Goal: Information Seeking & Learning: Learn about a topic

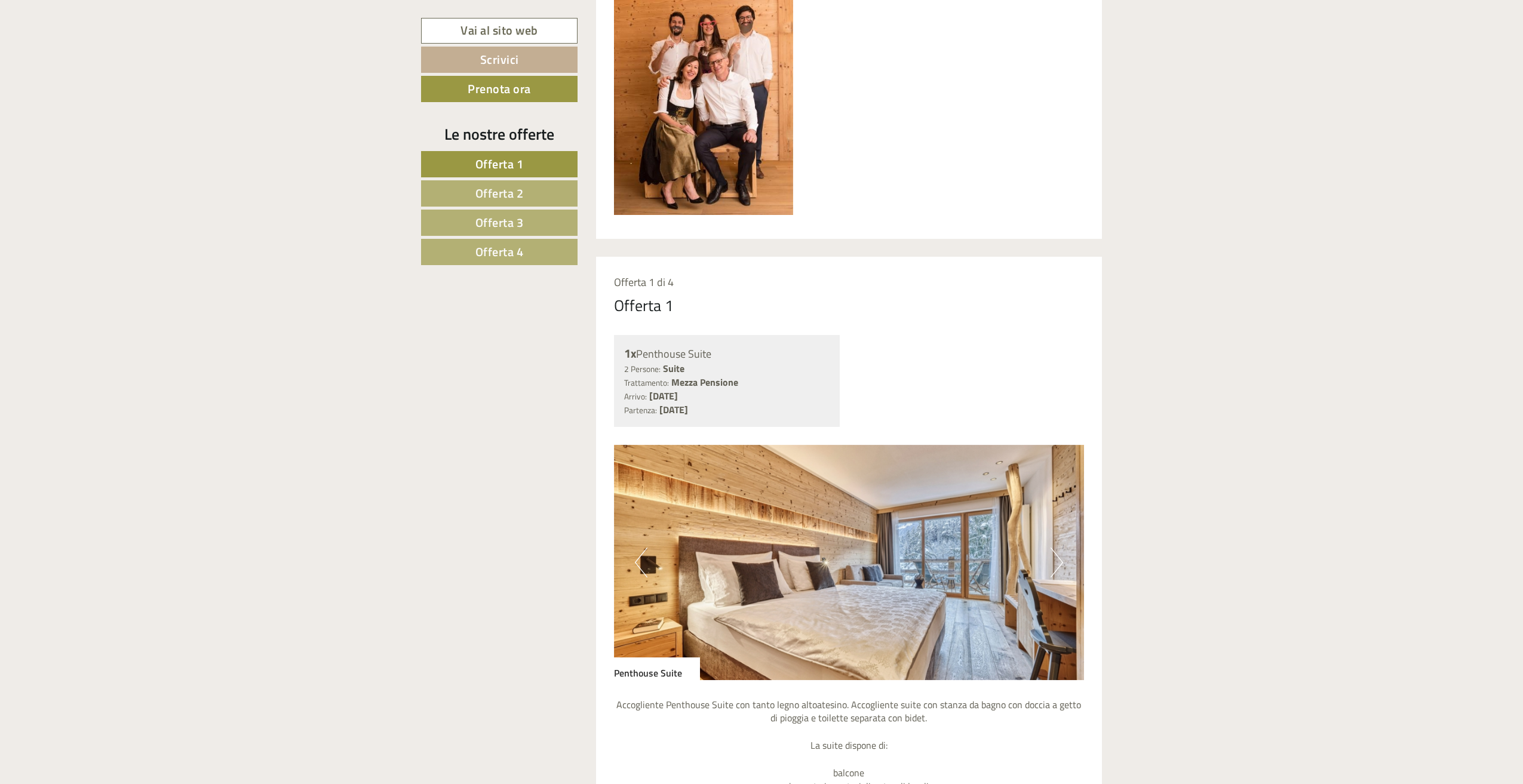
click at [518, 195] on span "Offerta 2" at bounding box center [500, 193] width 48 height 19
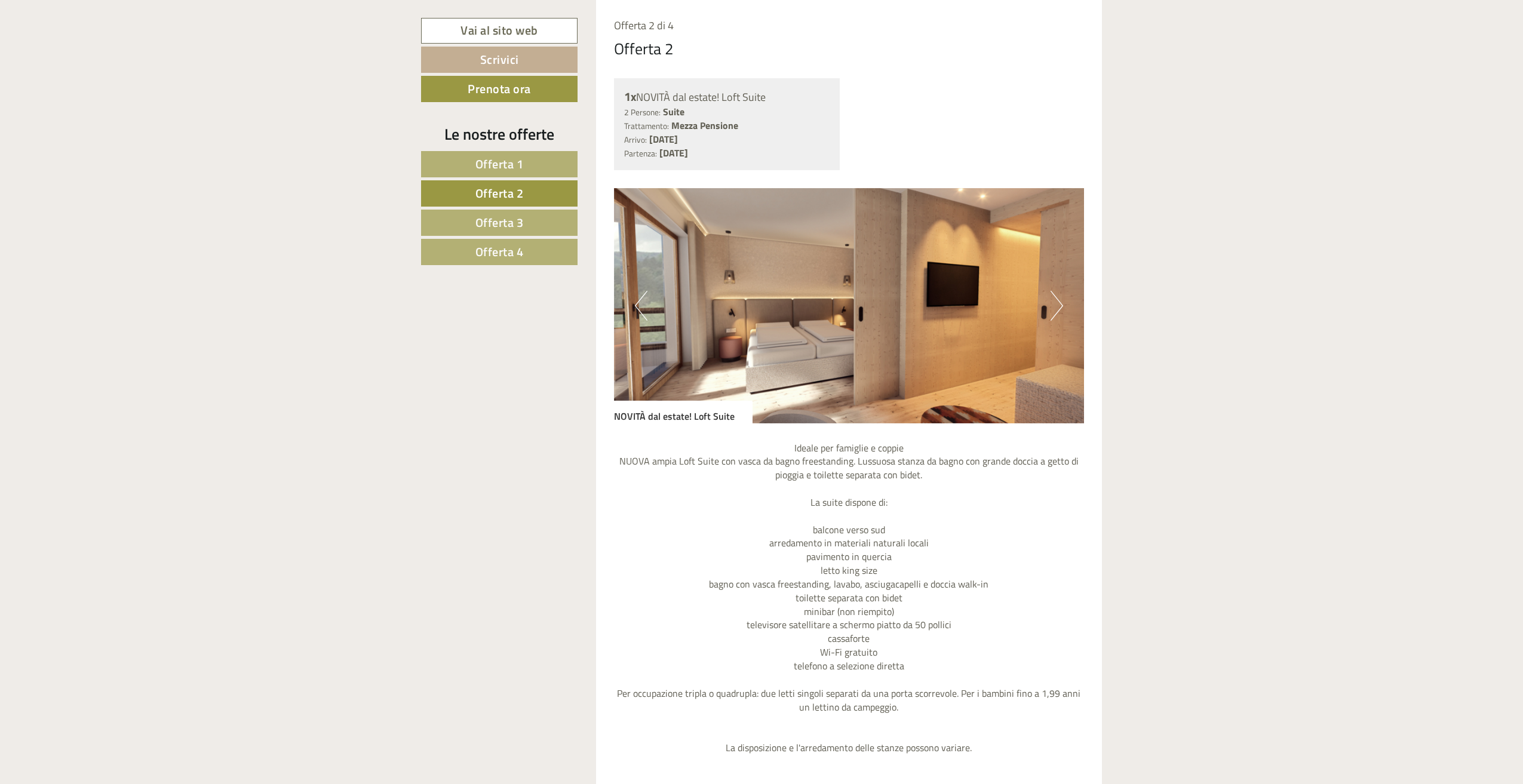
click at [495, 225] on span "Offerta 3" at bounding box center [500, 222] width 48 height 19
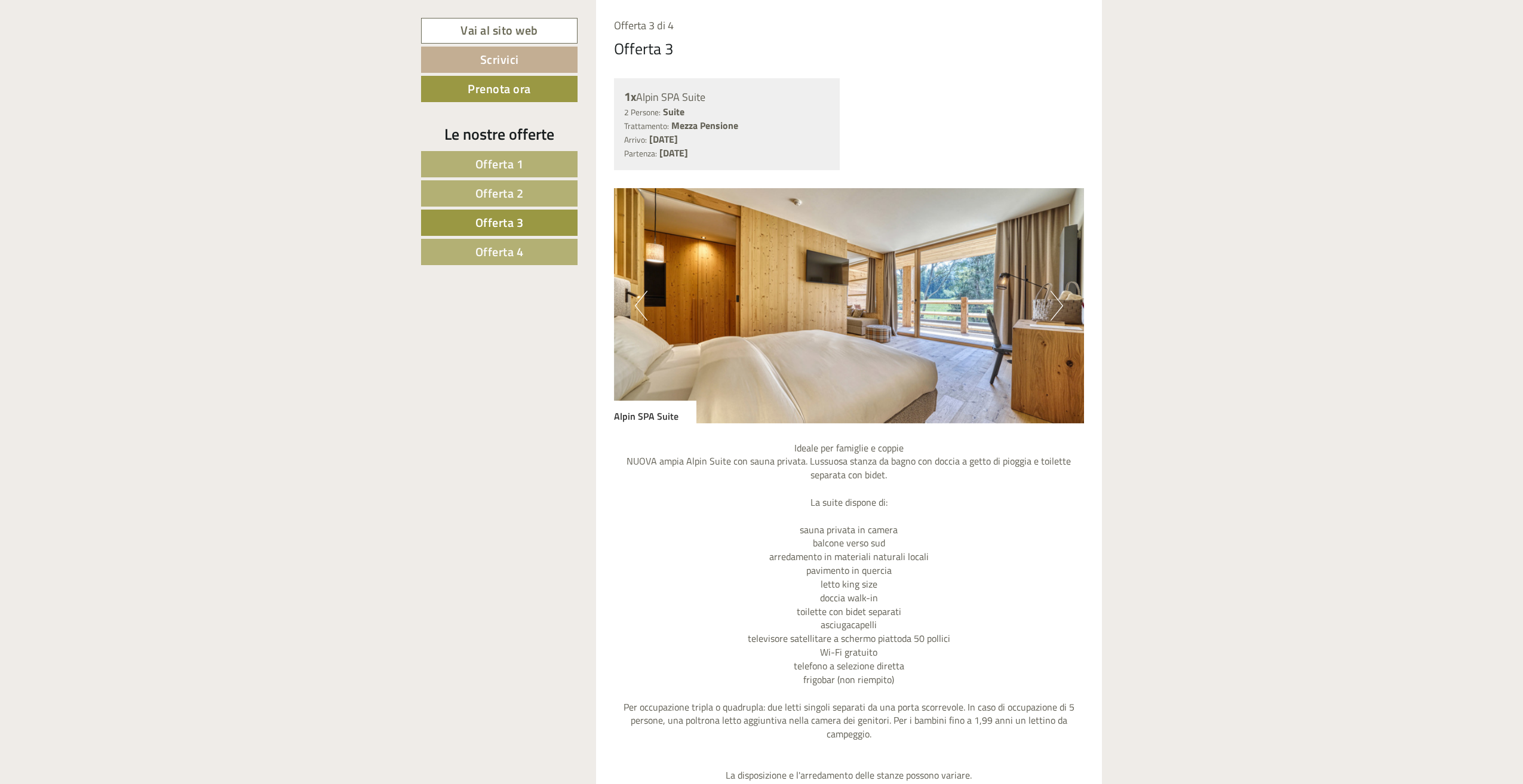
click at [504, 247] on span "Offerta 4" at bounding box center [500, 252] width 48 height 19
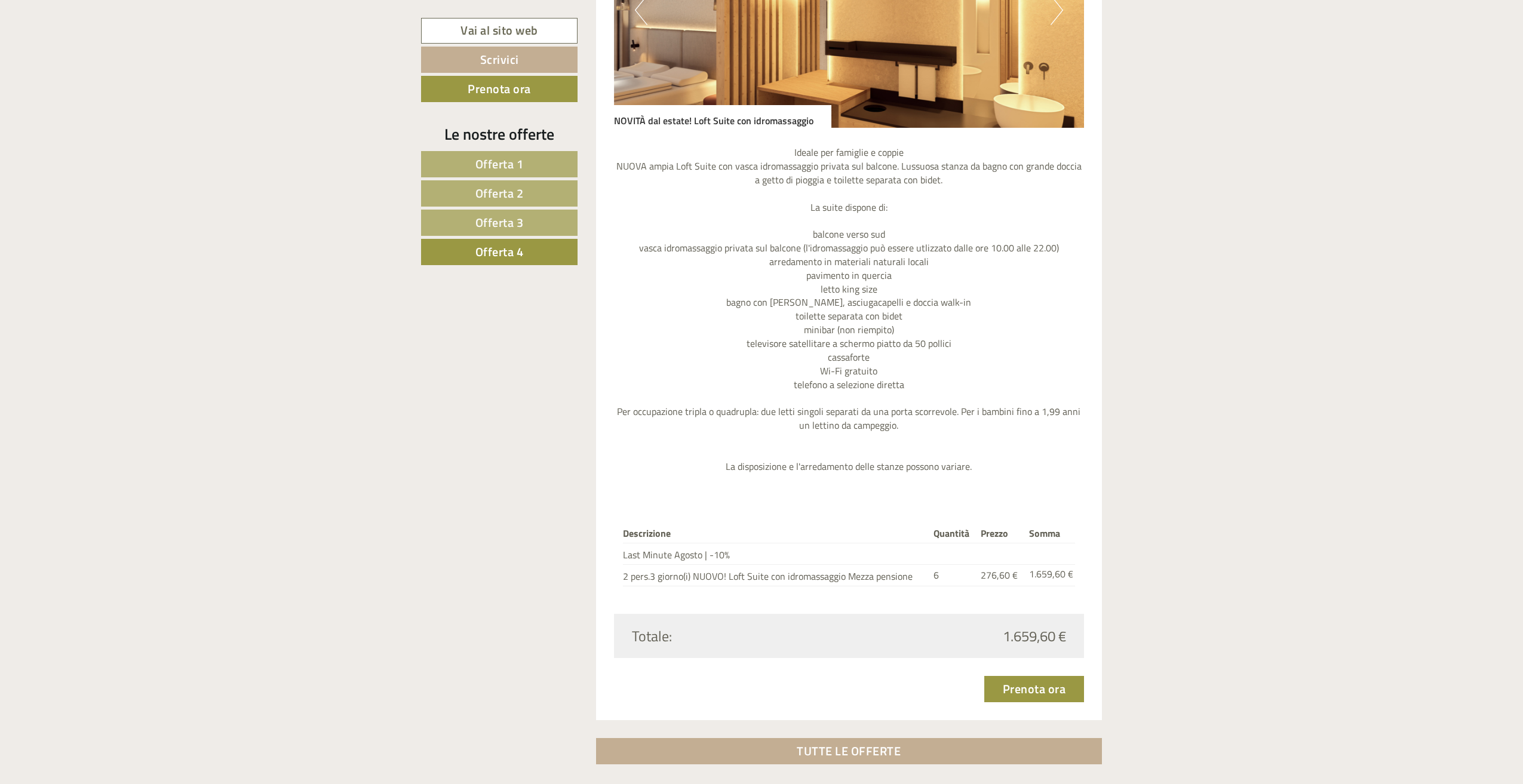
scroll to position [1568, 0]
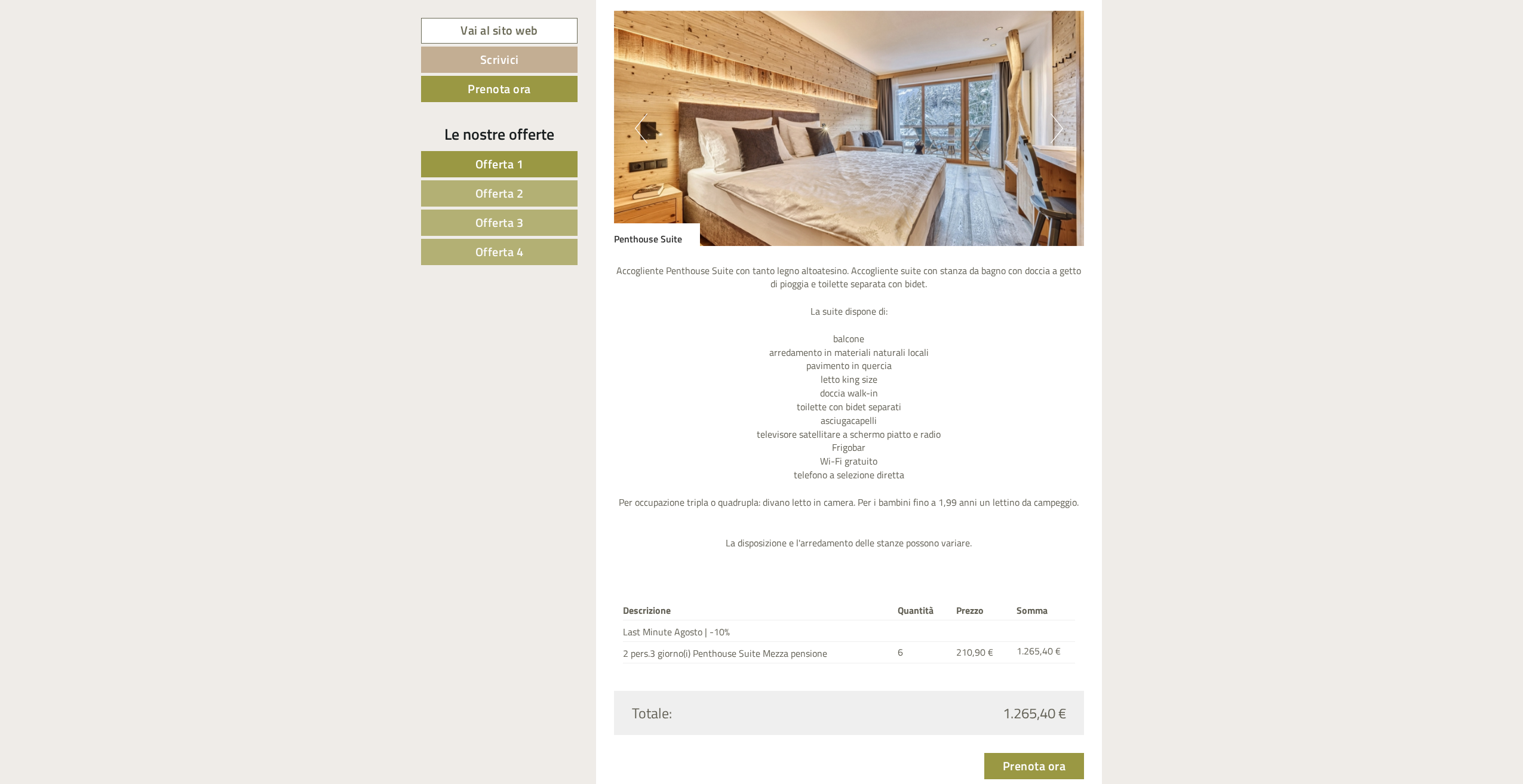
scroll to position [1434, 0]
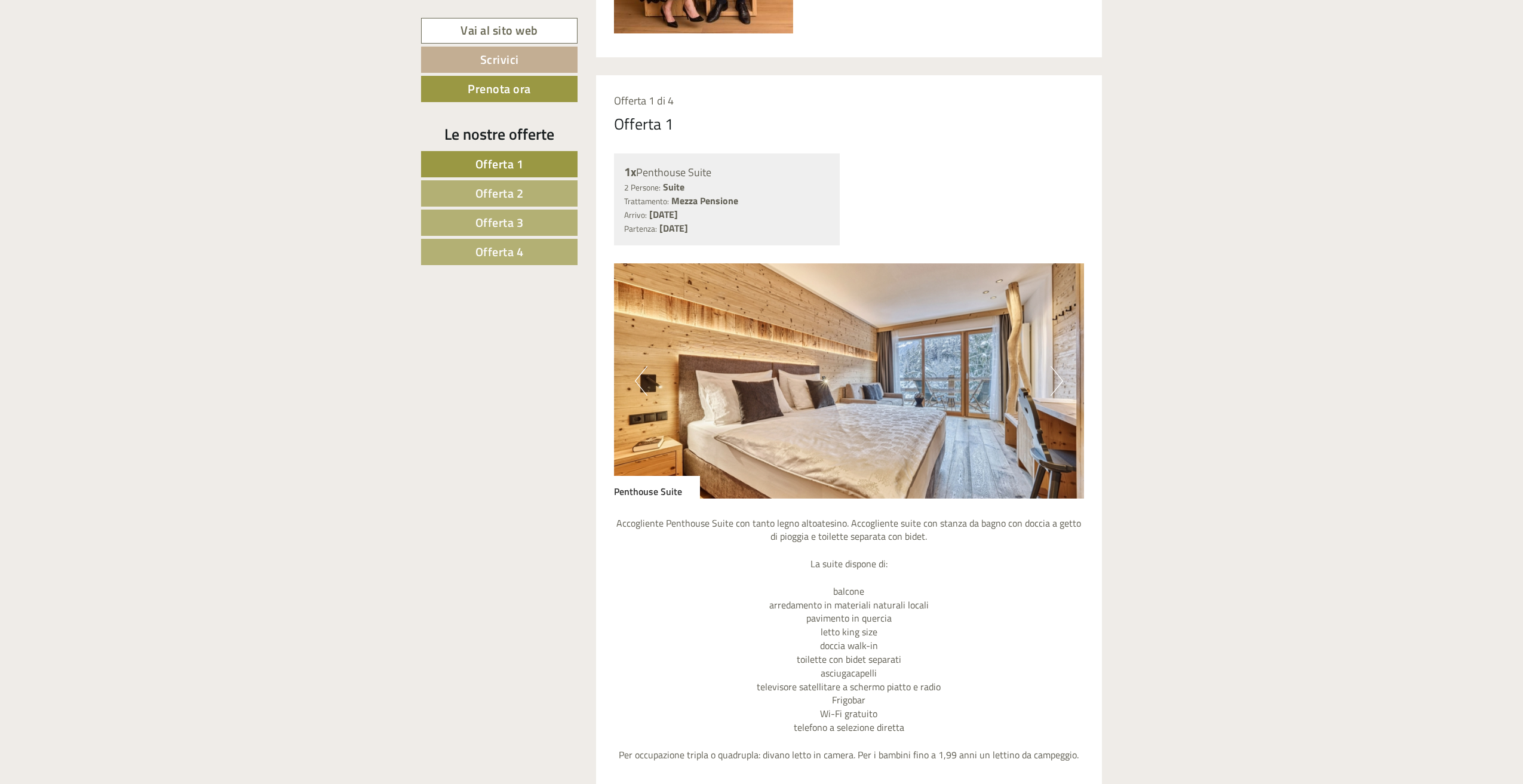
click at [506, 191] on span "Offerta 2" at bounding box center [500, 193] width 48 height 19
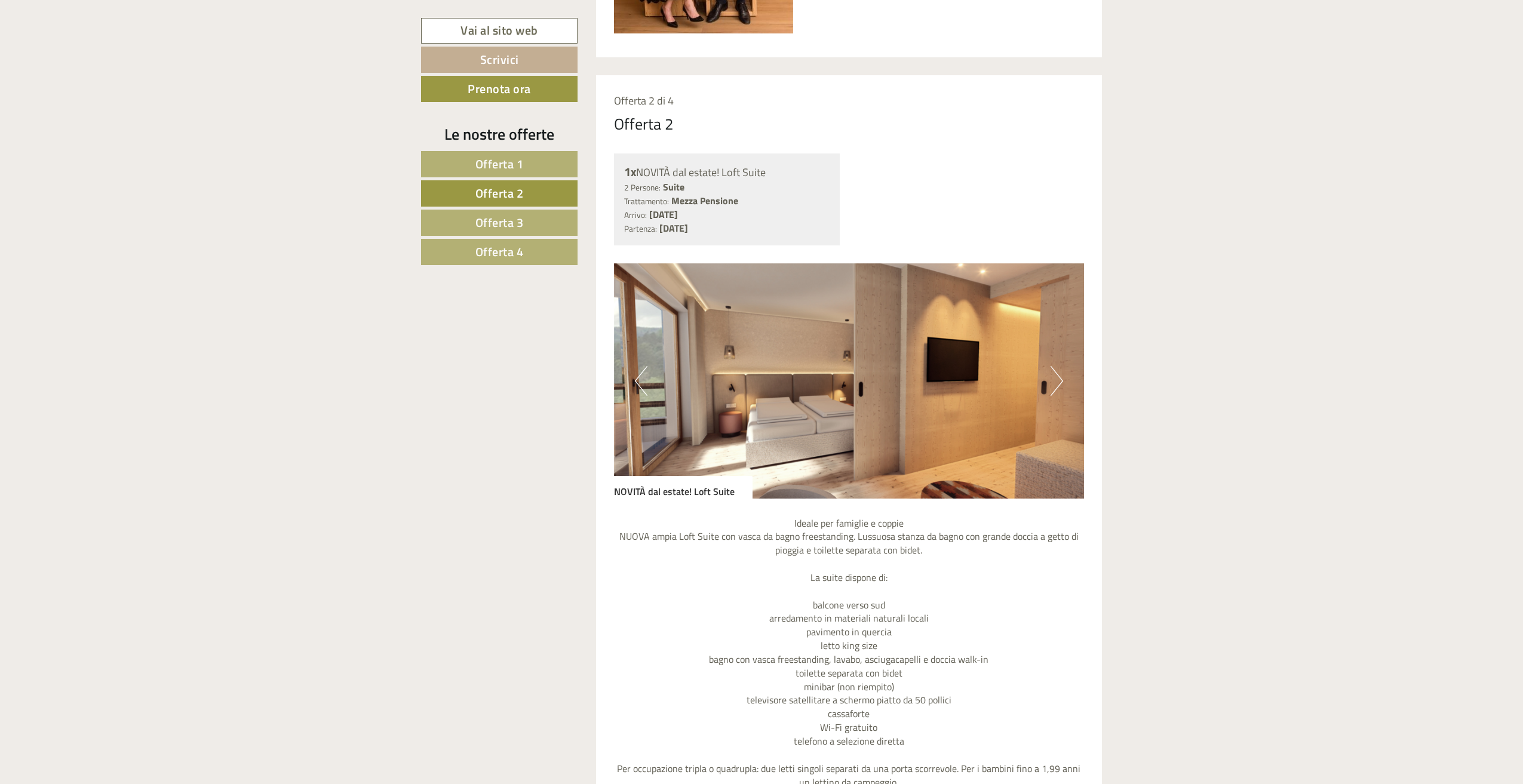
scroll to position [1150, 0]
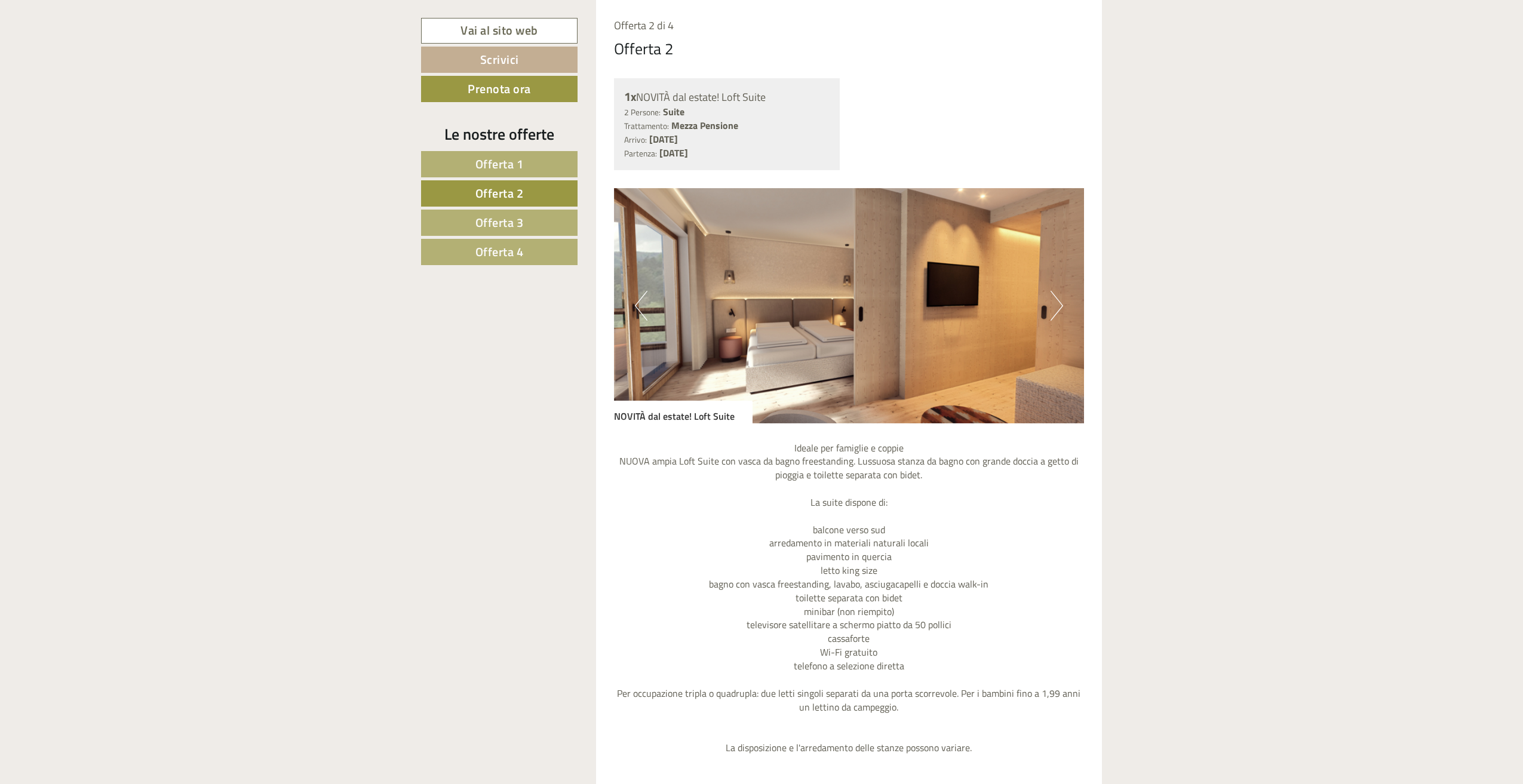
click at [514, 216] on span "Offerta 3" at bounding box center [500, 222] width 48 height 19
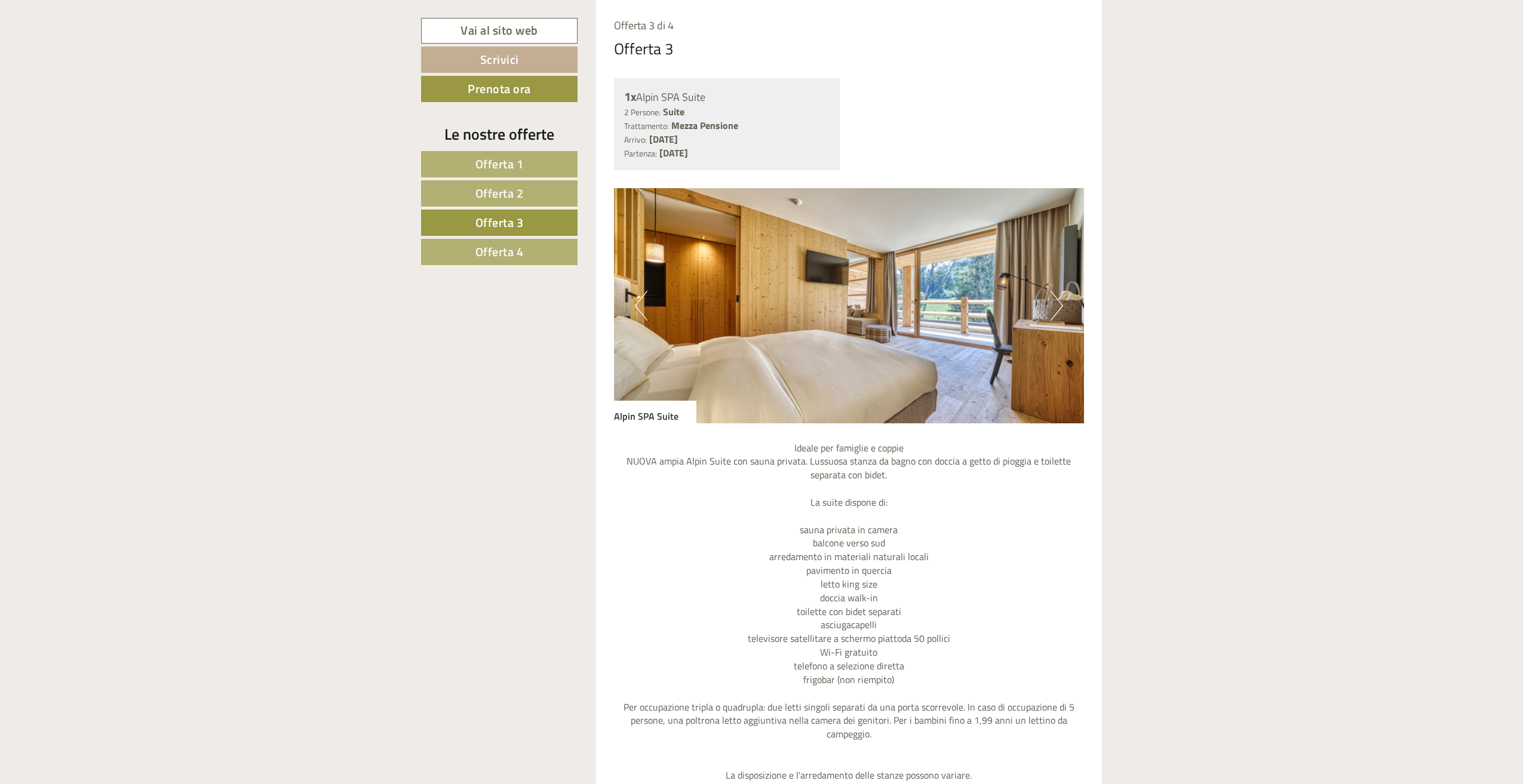
scroll to position [911, 0]
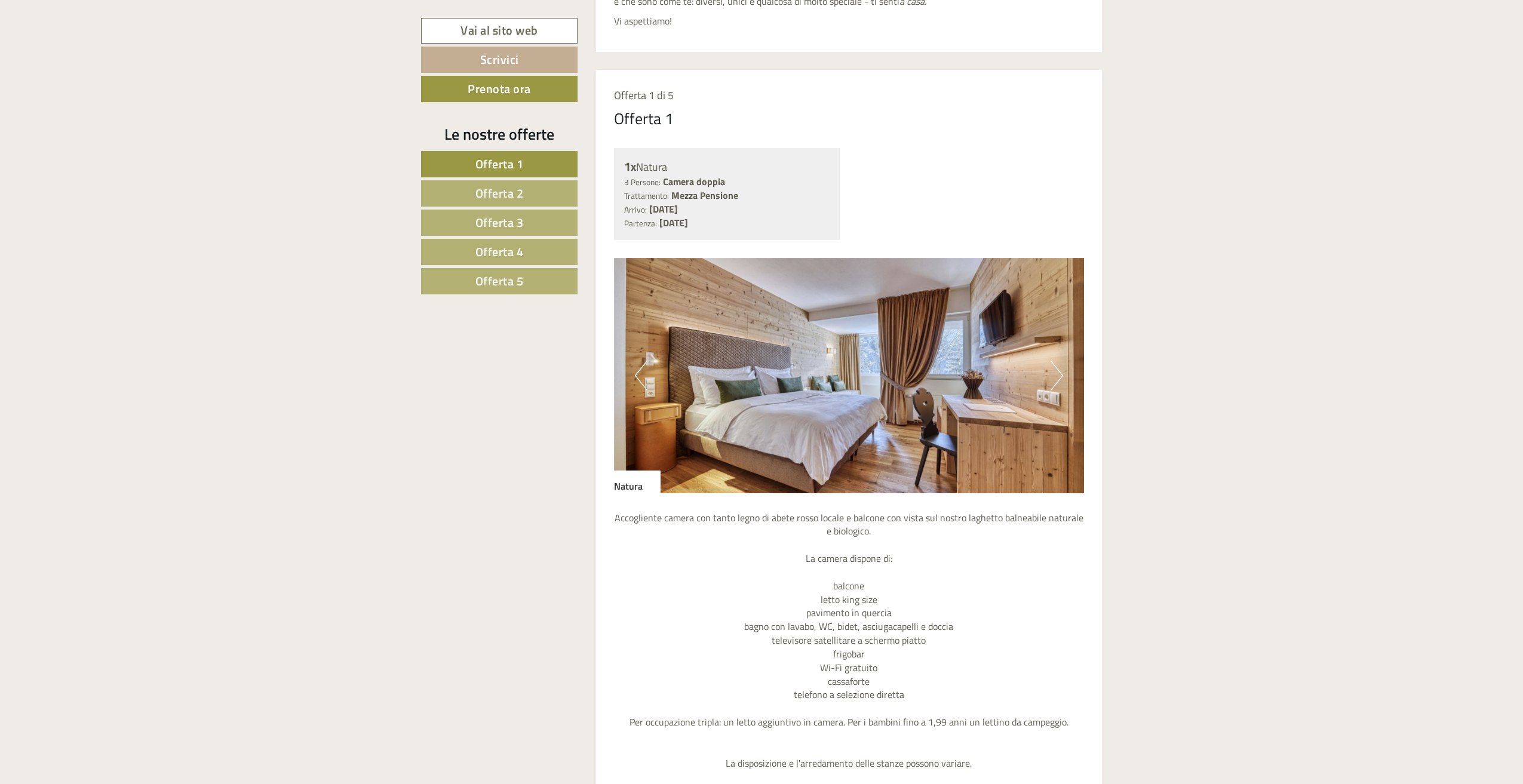
scroll to position [1195, 0]
